Goal: Navigation & Orientation: Understand site structure

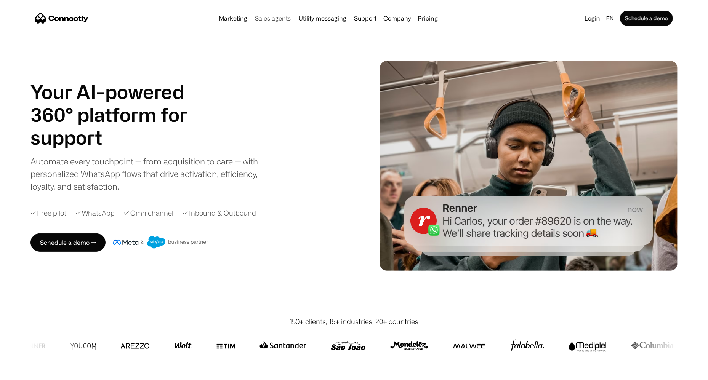
click at [275, 15] on link "Sales agents" at bounding box center [273, 18] width 42 height 6
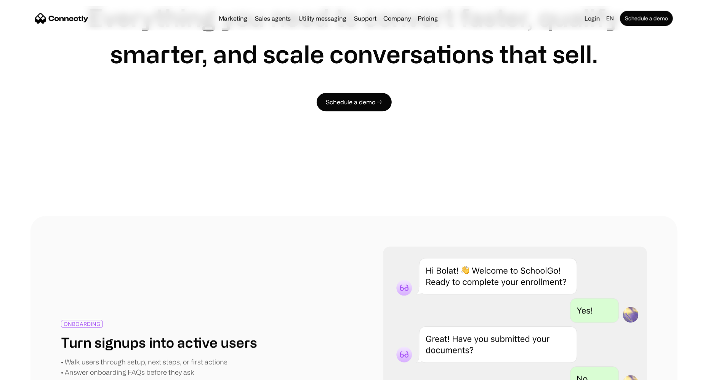
scroll to position [1227, 0]
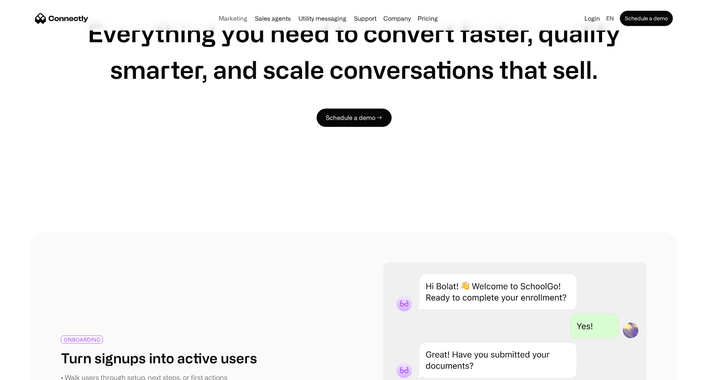
click at [240, 18] on link "Marketing" at bounding box center [233, 18] width 35 height 6
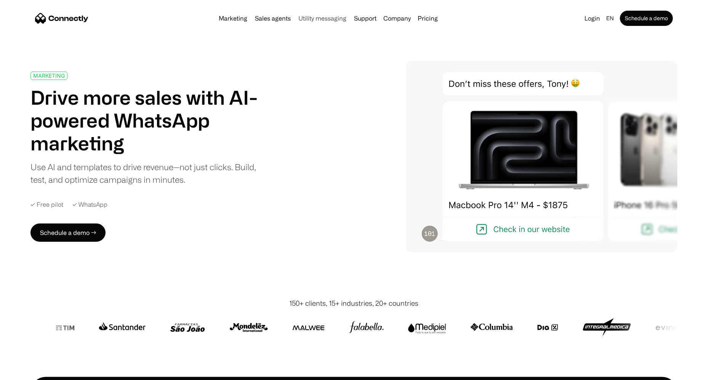
click at [330, 18] on link "Utility messaging" at bounding box center [323, 18] width 54 height 6
